Goal: Transaction & Acquisition: Purchase product/service

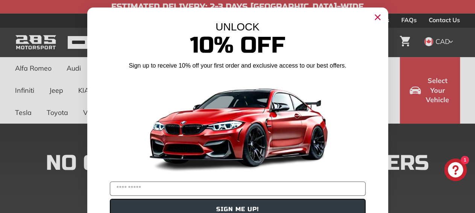
click at [376, 20] on circle "Close dialog" at bounding box center [377, 17] width 11 height 11
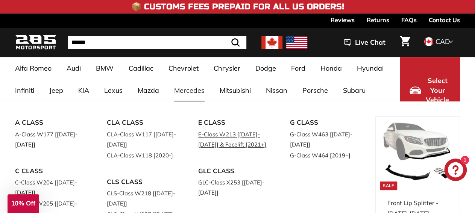
click at [212, 143] on link "E-Class W213 [[DATE]-[DATE]] & Facelift [2021+]" at bounding box center [233, 139] width 71 height 21
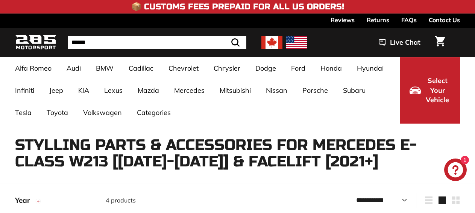
select select "**********"
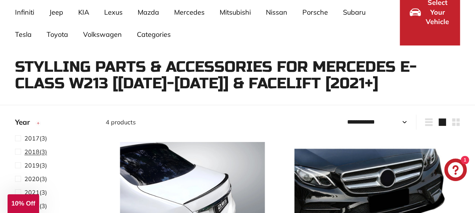
click at [41, 154] on span "2018 (3)" at bounding box center [35, 152] width 23 height 9
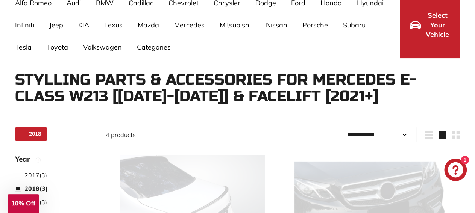
select select "**********"
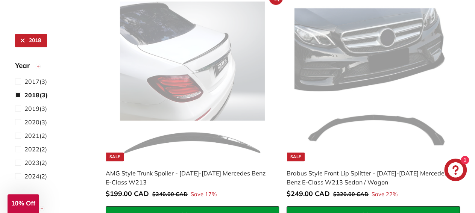
scroll to position [183, 0]
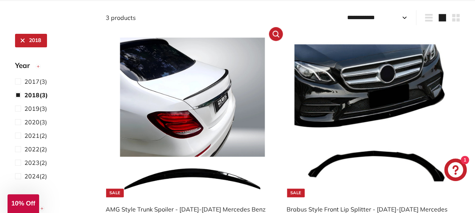
click at [244, 144] on img at bounding box center [193, 118] width 160 height 160
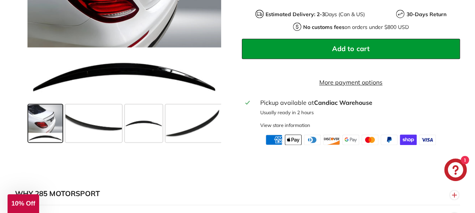
scroll to position [157, 0]
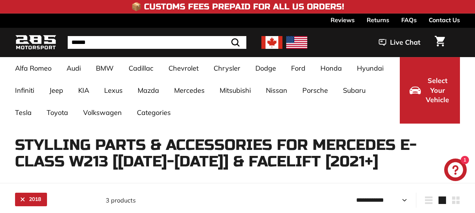
select select "**********"
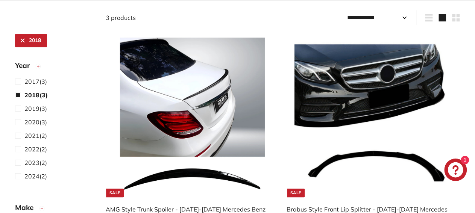
click at [396, 155] on img at bounding box center [374, 118] width 160 height 160
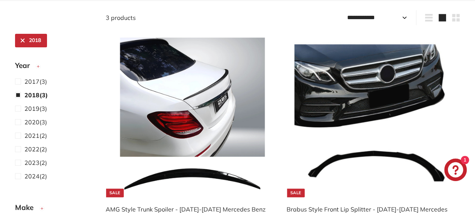
scroll to position [183, 0]
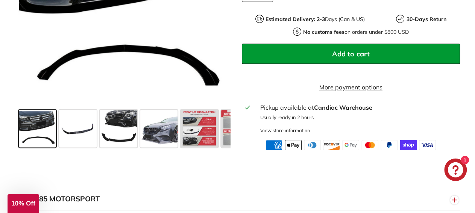
scroll to position [392, 0]
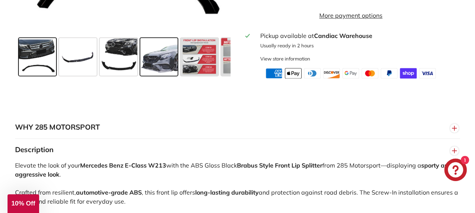
click at [160, 72] on span at bounding box center [159, 57] width 38 height 38
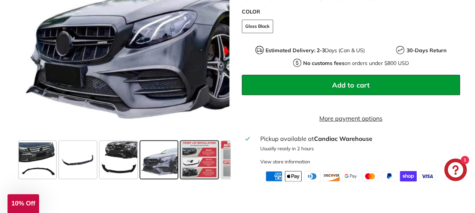
scroll to position [274, 0]
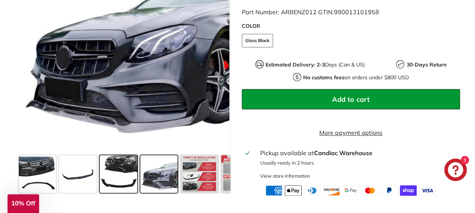
click at [121, 188] on span at bounding box center [119, 174] width 38 height 38
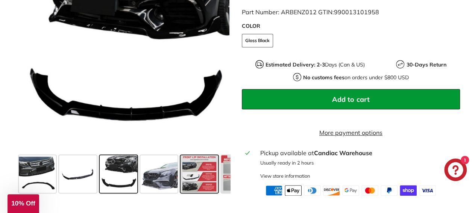
click at [202, 185] on span at bounding box center [200, 174] width 38 height 38
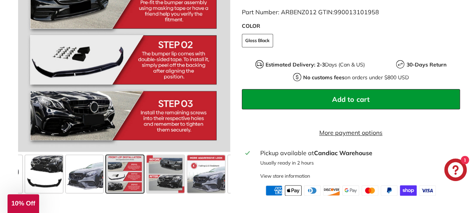
scroll to position [0, 75]
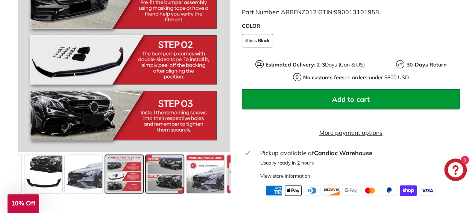
click at [173, 186] on span at bounding box center [165, 174] width 38 height 38
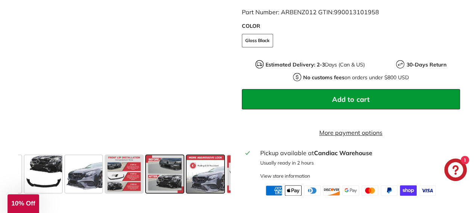
click at [198, 186] on span at bounding box center [206, 174] width 38 height 38
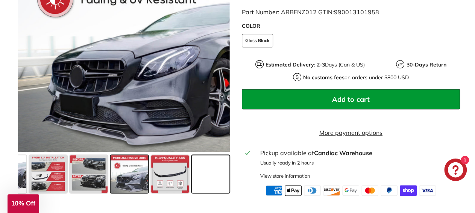
scroll to position [0, 152]
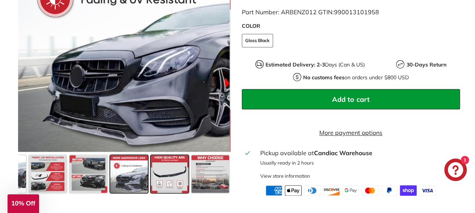
click at [182, 185] on span at bounding box center [170, 174] width 38 height 38
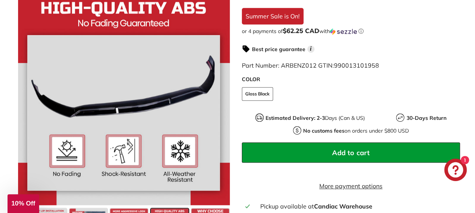
scroll to position [196, 0]
